Goal: Book appointment/travel/reservation

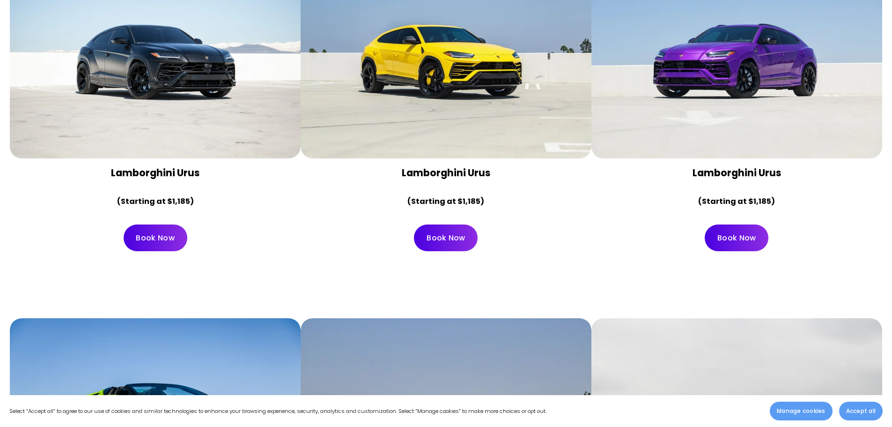
scroll to position [747, 0]
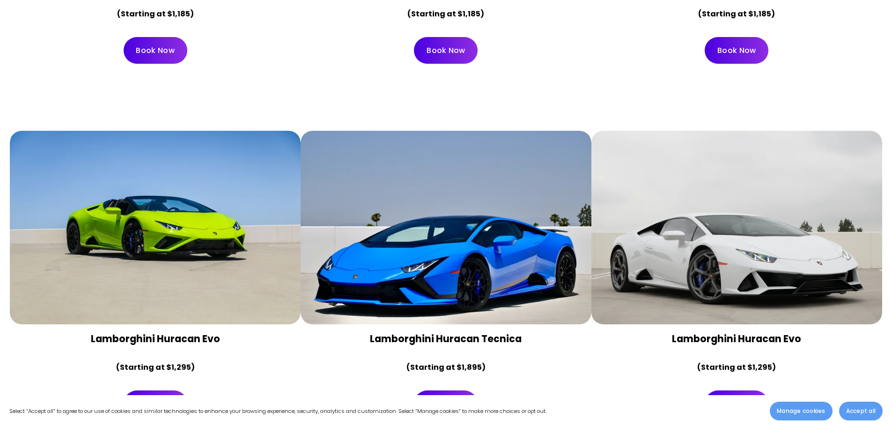
click at [172, 273] on div at bounding box center [155, 228] width 291 height 194
click at [166, 390] on link "Book Now" at bounding box center [156, 403] width 64 height 27
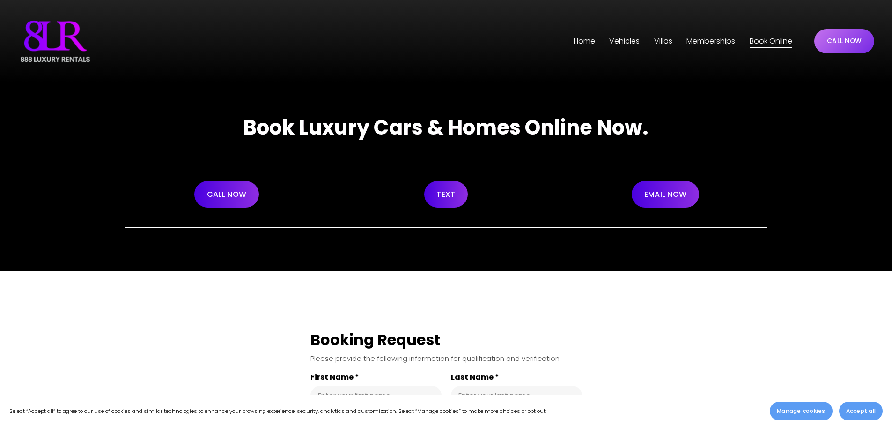
click at [634, 39] on span "Vehicles" at bounding box center [624, 42] width 30 height 14
click at [708, 43] on link "Memberships" at bounding box center [711, 41] width 49 height 15
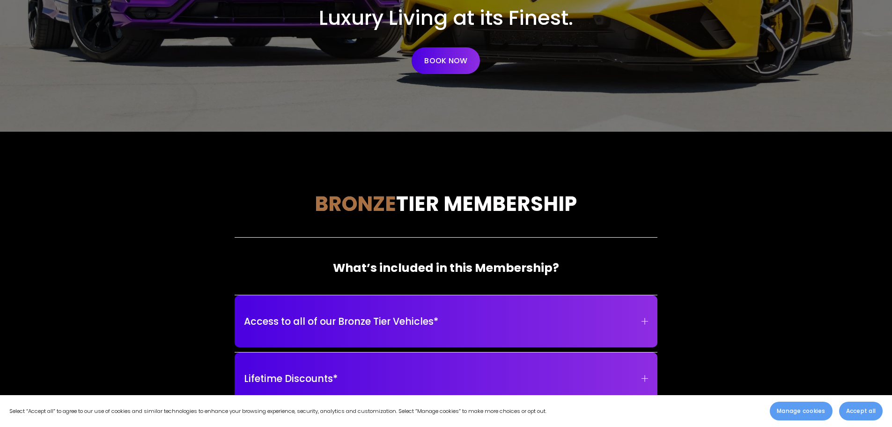
scroll to position [328, 0]
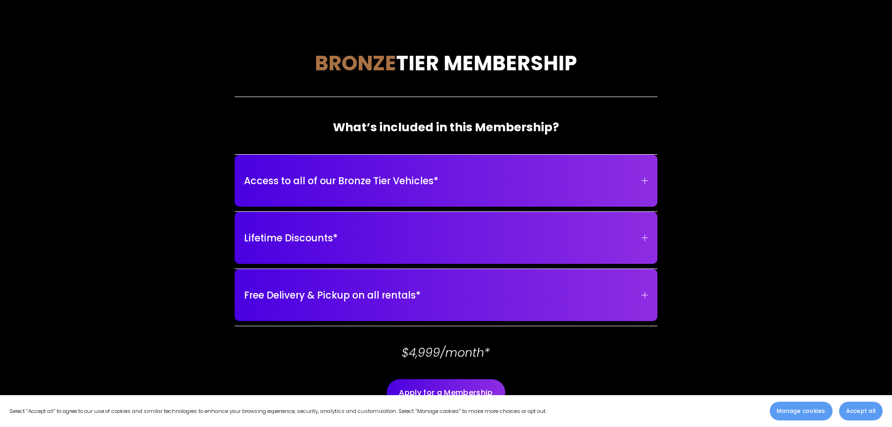
click at [454, 181] on span "Access to all of our Bronze Tier Vehicles*" at bounding box center [443, 180] width 398 height 15
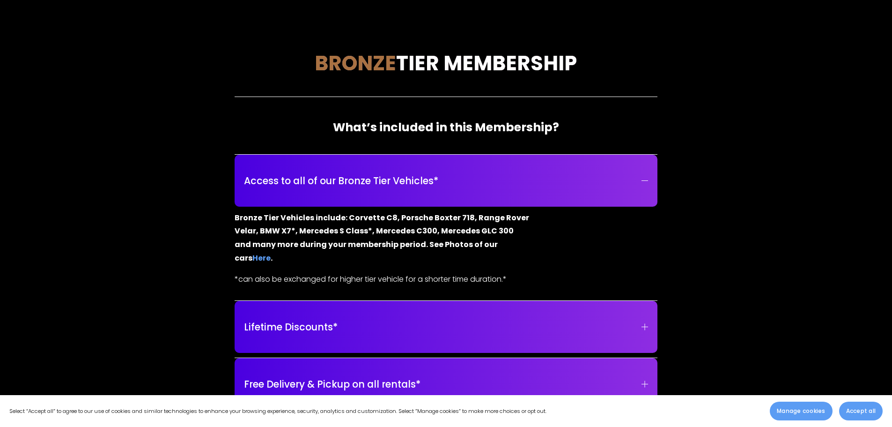
click at [454, 181] on span "Access to all of our Bronze Tier Vehicles*" at bounding box center [443, 180] width 398 height 15
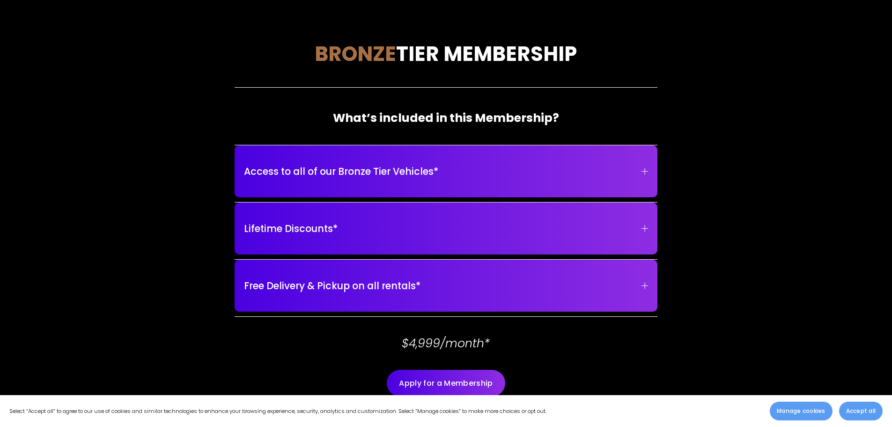
scroll to position [0, 0]
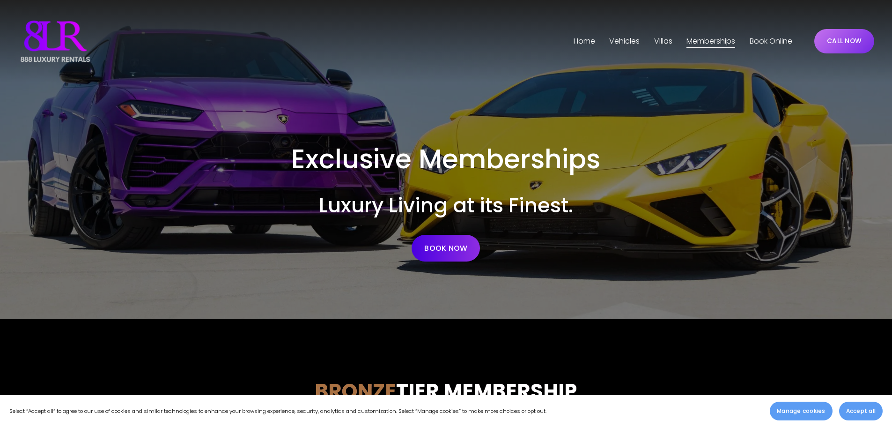
click at [0, 0] on span "[GEOGRAPHIC_DATA]" at bounding box center [0, 0] width 0 height 0
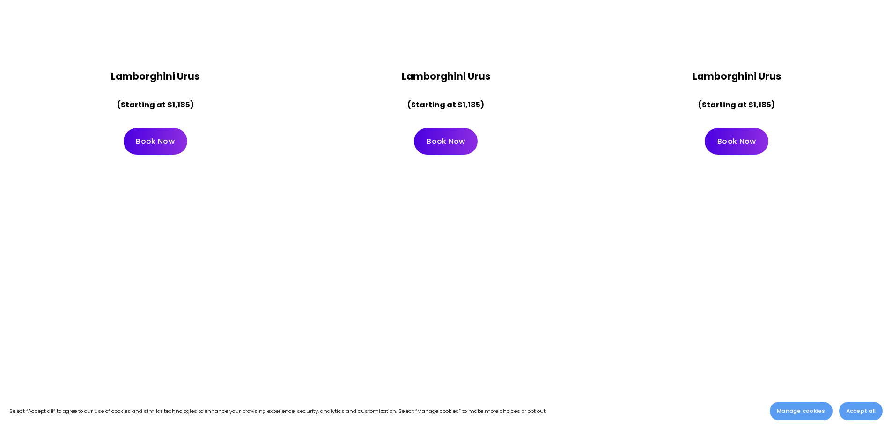
scroll to position [843, 0]
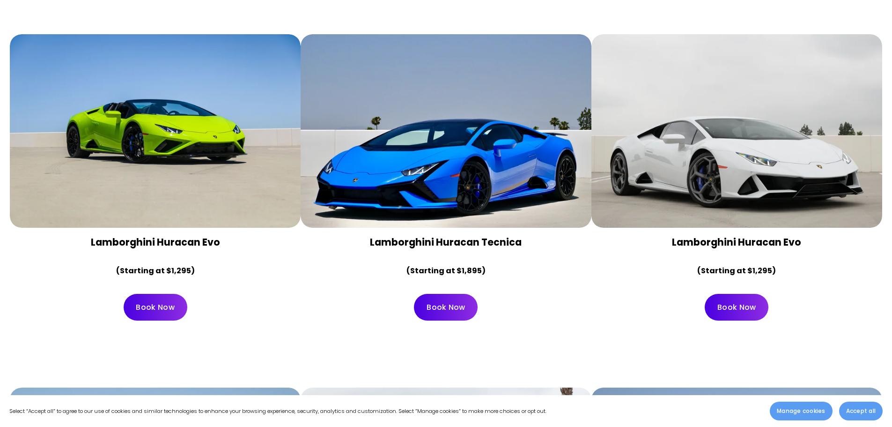
click at [213, 132] on div at bounding box center [155, 131] width 291 height 194
click at [159, 294] on link "Book Now" at bounding box center [156, 307] width 64 height 27
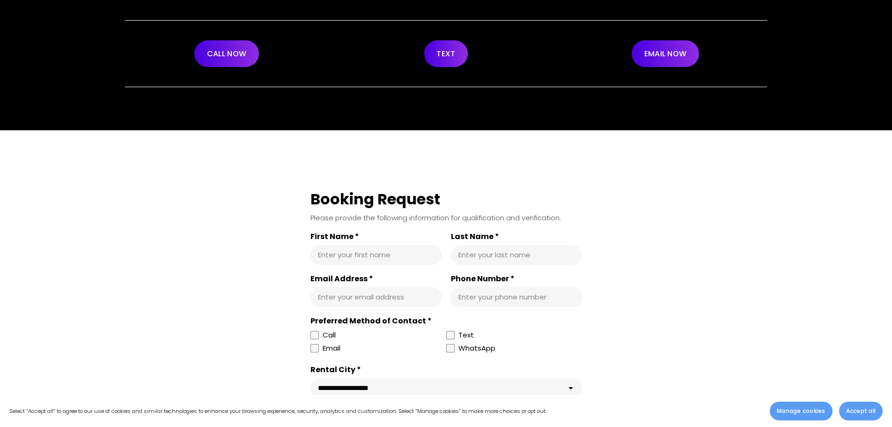
scroll to position [281, 0]
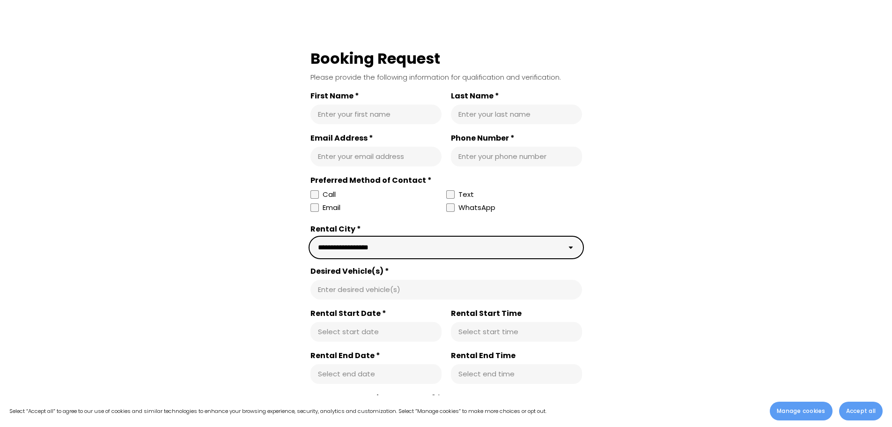
click at [365, 245] on select "**********" at bounding box center [447, 248] width 272 height 20
select select "**********"
click at [311, 238] on select "**********" at bounding box center [447, 248] width 272 height 20
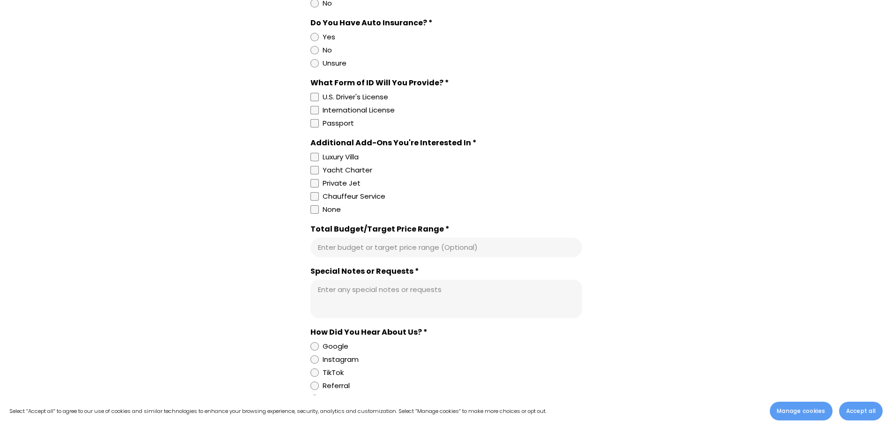
scroll to position [656, 0]
